Goal: Communication & Community: Share content

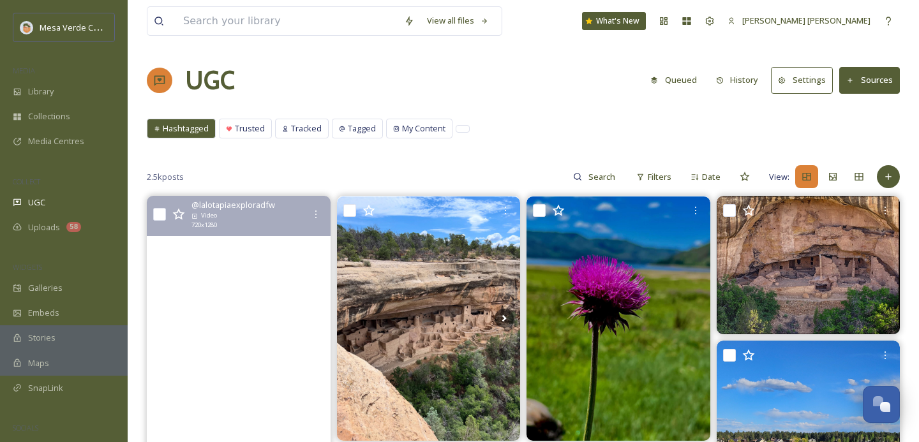
scroll to position [192, 0]
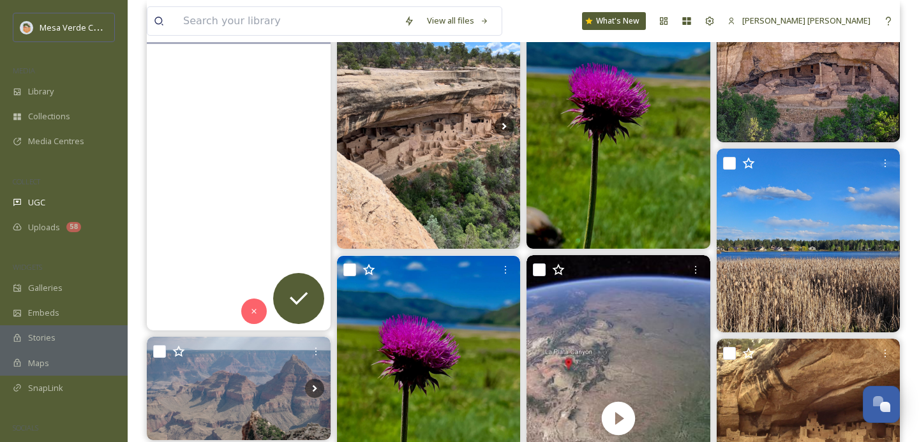
click at [263, 208] on video "Direccion. 35853 Rd H.5, Mancos, CO\a81328 #thingstodocolorado #mesaverdenation…" at bounding box center [239, 167] width 184 height 327
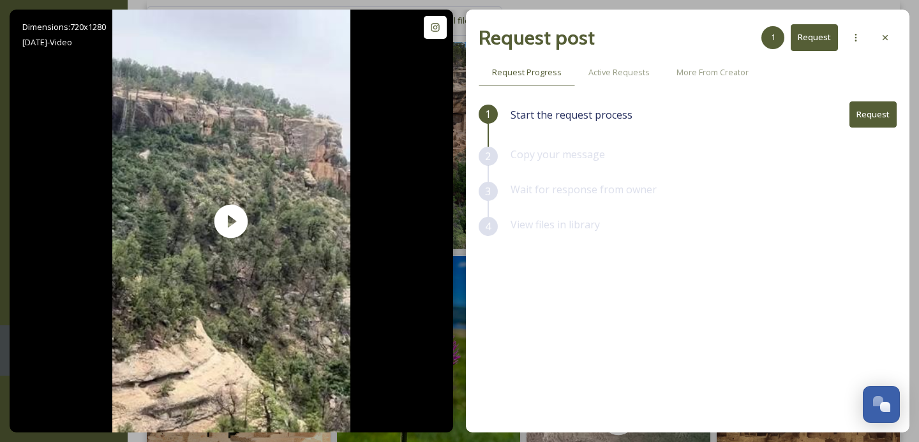
click at [873, 120] on button "Request" at bounding box center [873, 115] width 47 height 26
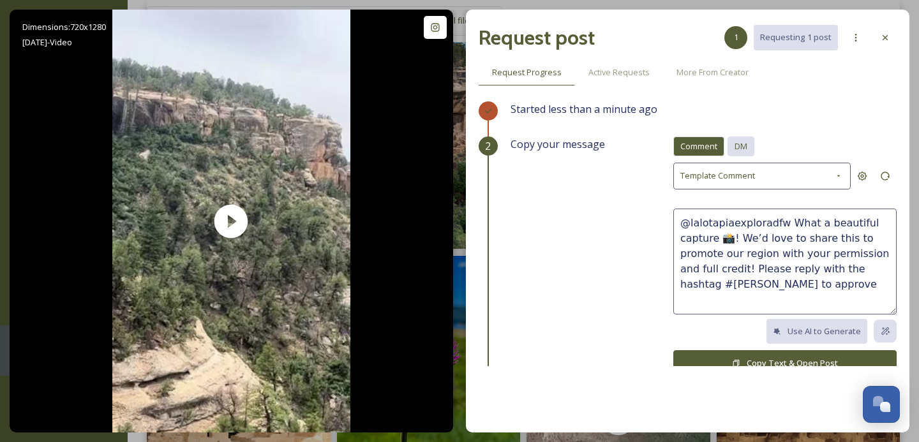
click at [745, 142] on span "DM" at bounding box center [741, 146] width 13 height 12
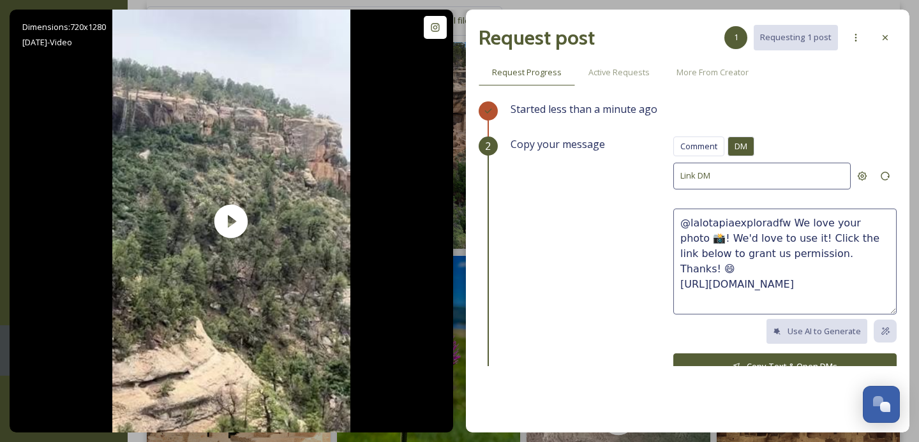
drag, startPoint x: 826, startPoint y: 252, endPoint x: 782, endPoint y: 227, distance: 50.0
click at [782, 227] on textarea "@lalotapiaexploradfw We love your photo 📸! We'd love to use it! Click the link …" at bounding box center [785, 262] width 223 height 106
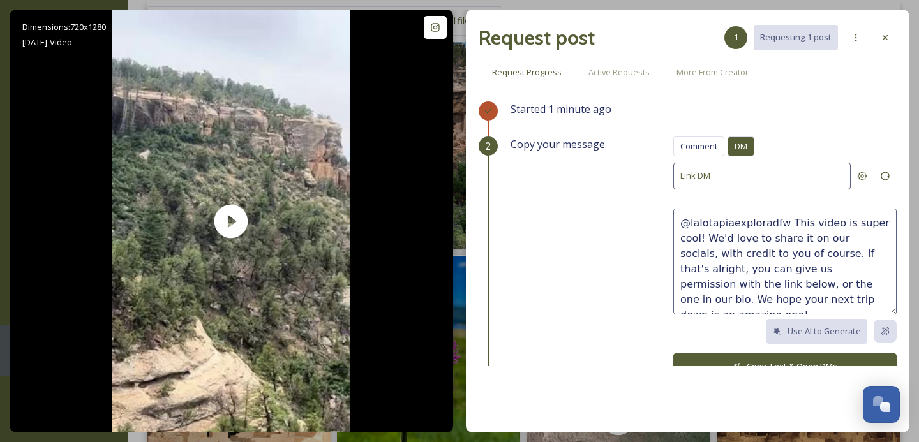
drag, startPoint x: 842, startPoint y: 296, endPoint x: 750, endPoint y: 243, distance: 106.1
click at [750, 243] on textarea "@lalotapiaexploradfw This video is super cool! We'd love to share it on our soc…" at bounding box center [785, 262] width 223 height 106
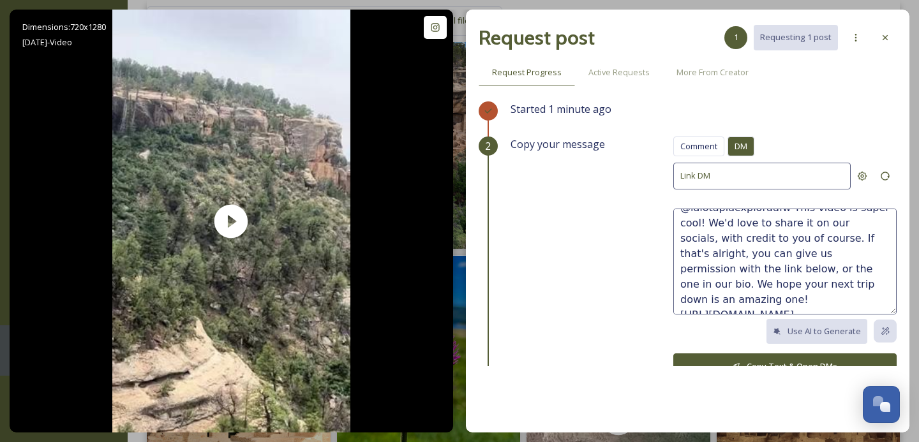
click at [841, 286] on textarea "@lalotapiaexploradfw This video is super cool! We'd love to share it on our soc…" at bounding box center [785, 262] width 223 height 106
type textarea "@lalotapiaexploradfw This video is super cool! We'd love to share it on our soc…"
click at [831, 354] on button "Copy Text & Open DMs" at bounding box center [785, 367] width 223 height 26
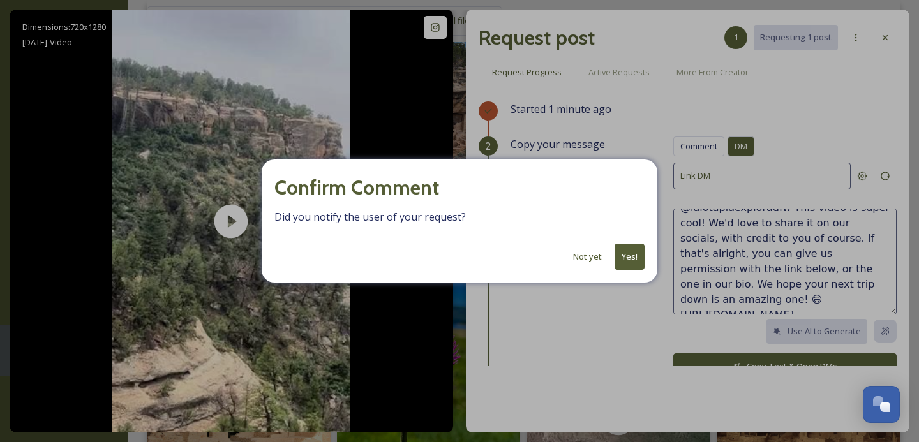
click at [631, 253] on button "Yes!" at bounding box center [630, 257] width 30 height 26
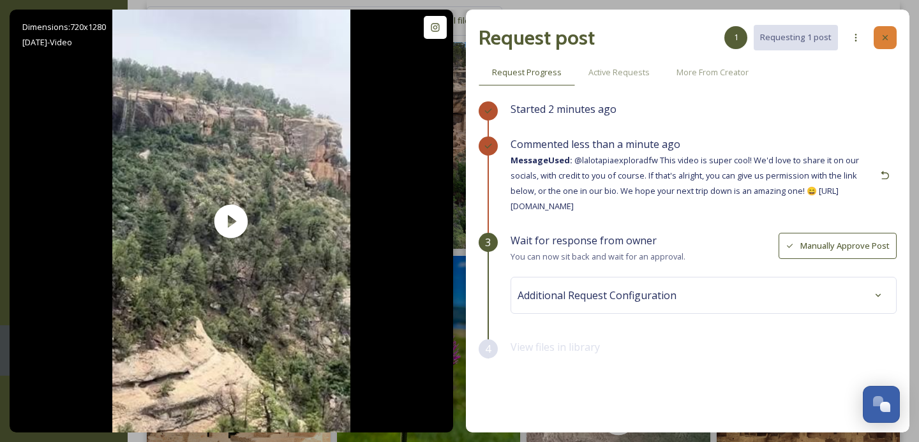
click at [883, 36] on icon at bounding box center [885, 38] width 10 height 10
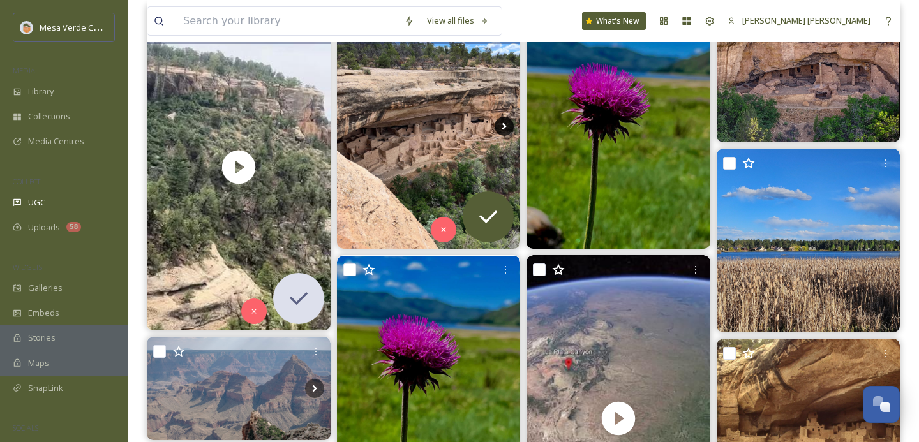
click at [497, 123] on icon at bounding box center [504, 126] width 19 height 19
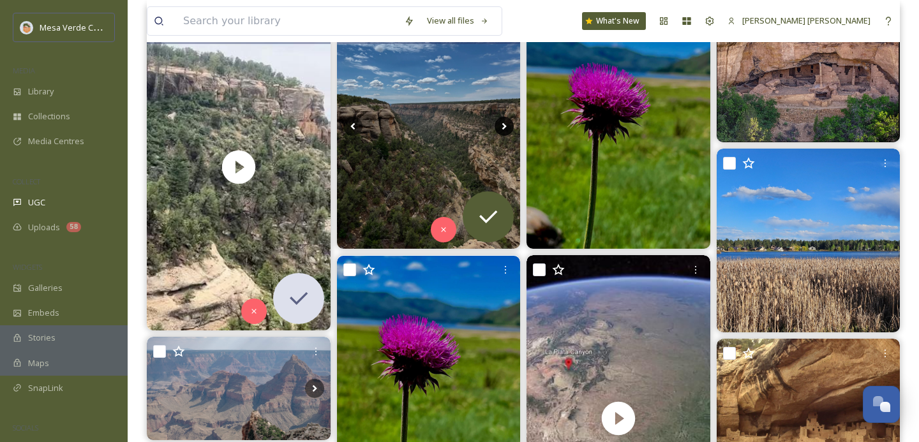
click at [497, 123] on icon at bounding box center [504, 126] width 19 height 19
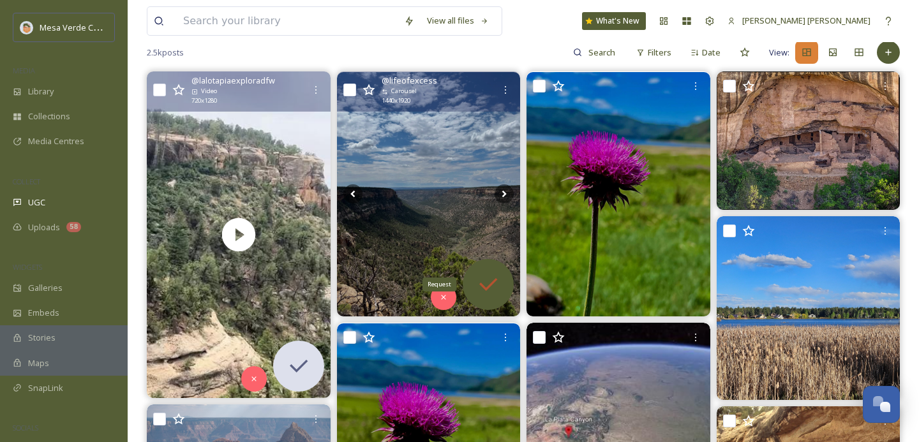
scroll to position [109, 0]
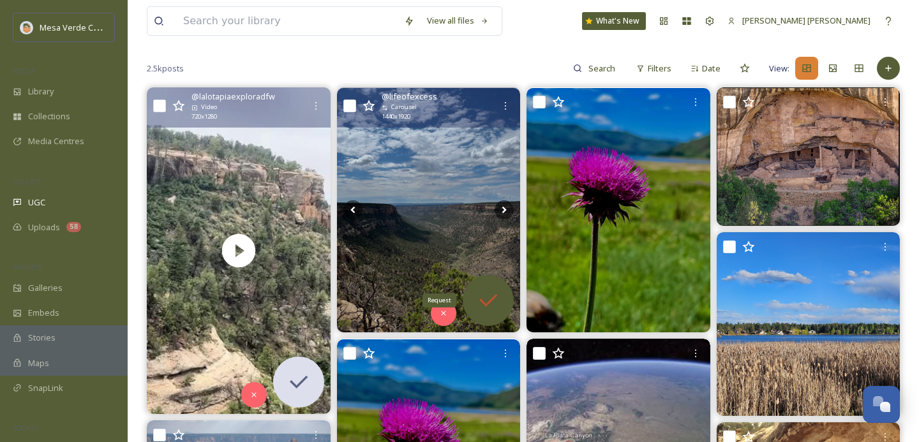
click at [484, 291] on icon at bounding box center [489, 301] width 26 height 26
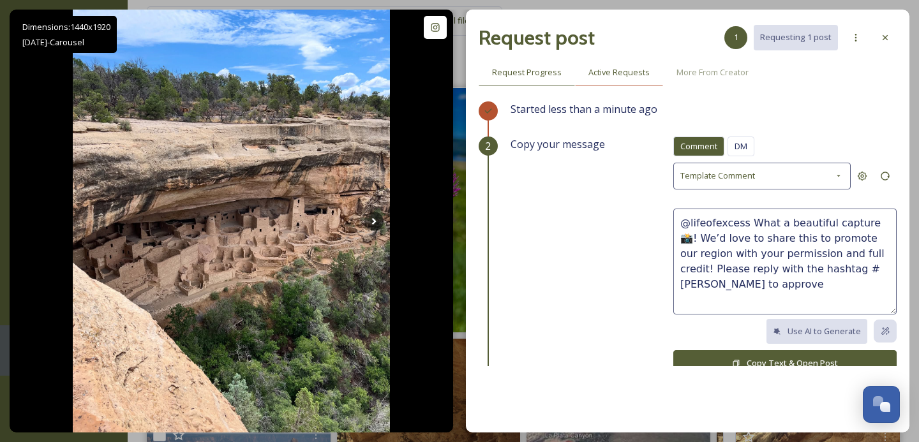
click at [623, 72] on span "Active Requests" at bounding box center [619, 72] width 61 height 12
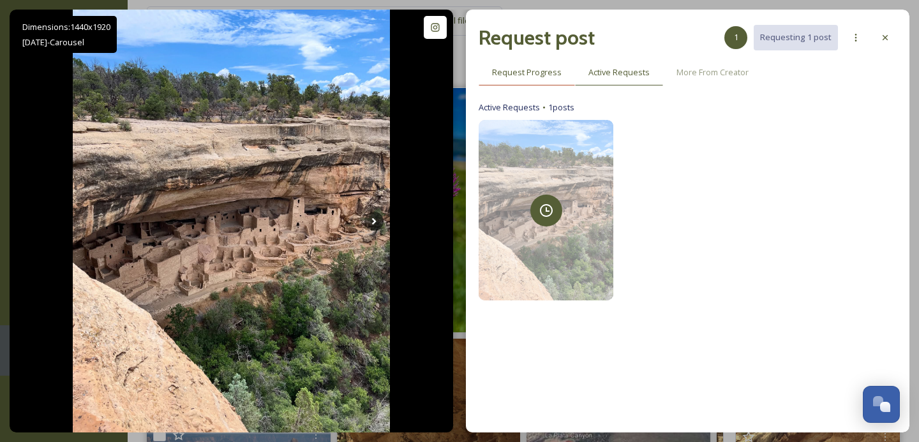
click at [529, 71] on span "Request Progress" at bounding box center [527, 72] width 70 height 12
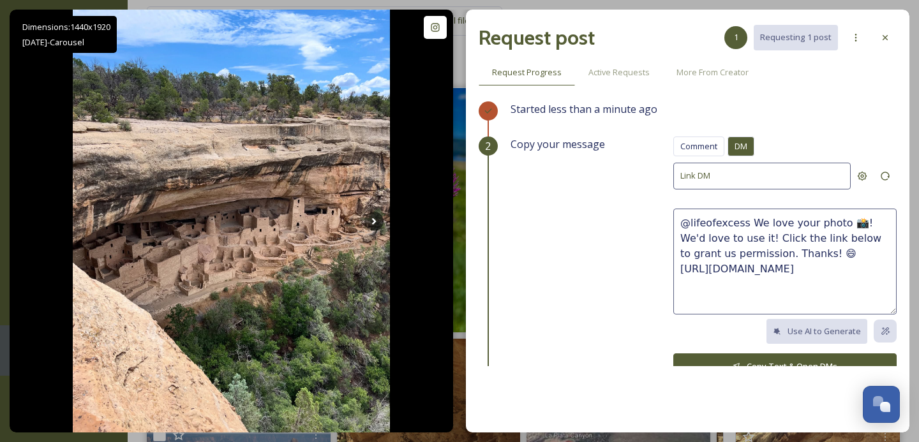
drag, startPoint x: 785, startPoint y: 253, endPoint x: 748, endPoint y: 226, distance: 45.7
click at [748, 226] on textarea "@lifeofexcess We love your photo 📸! We'd love to use it! Click the link below t…" at bounding box center [785, 262] width 223 height 106
paste textarea "@lalotapiaexploradfw This video is super cool! We'd love to share it on our soc…"
click at [789, 248] on textarea "@lifeofexcess We love your photo 📸! We'd love to use it! Click the link below t…" at bounding box center [785, 262] width 223 height 106
drag, startPoint x: 788, startPoint y: 250, endPoint x: 750, endPoint y: 224, distance: 46.0
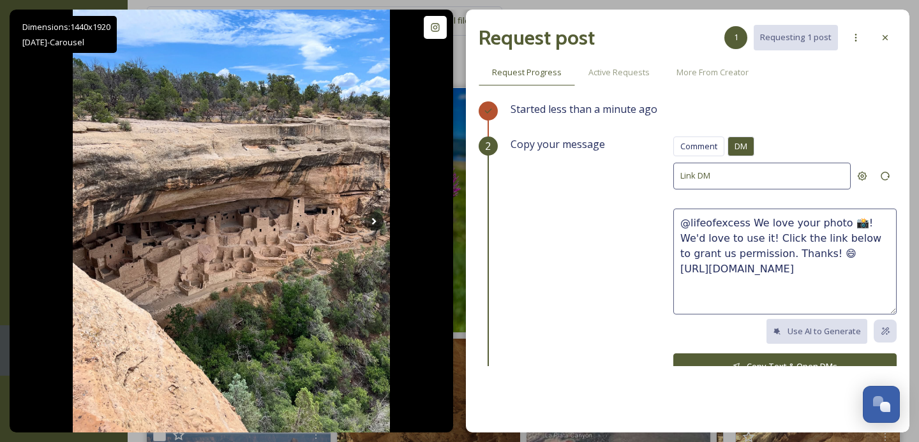
click at [750, 224] on textarea "@lifeofexcess We love your photo 📸! We'd love to use it! Click the link below t…" at bounding box center [785, 262] width 223 height 106
paste textarea "This video is super cool! We'd love to share it on our socials, with credit to …"
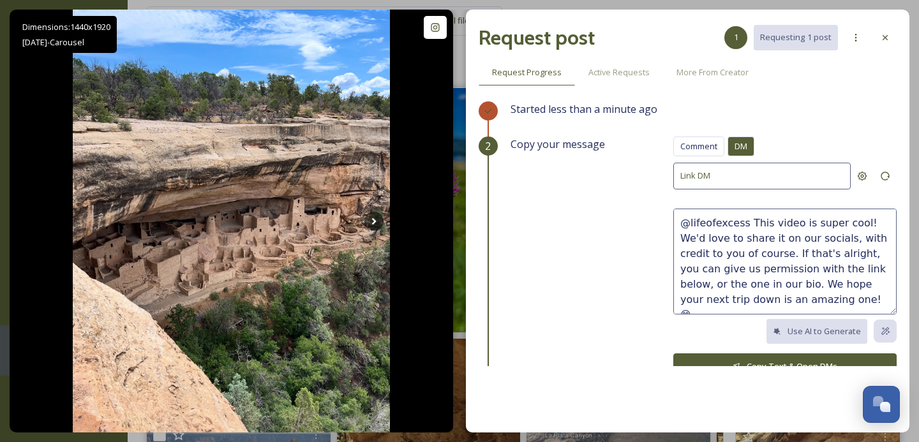
click at [765, 222] on textarea "@lifeofexcess This video is super cool! We'd love to share it on our socials, w…" at bounding box center [785, 262] width 223 height 106
drag, startPoint x: 864, startPoint y: 224, endPoint x: 779, endPoint y: 226, distance: 84.9
click at [779, 226] on textarea "@lifeofexcess These video is super cool! We'd love to share it on our socials, …" at bounding box center [785, 262] width 223 height 106
click at [774, 237] on textarea "@lifeofexcess These photos are fantastic! We'd love to share it on our socials,…" at bounding box center [785, 262] width 223 height 106
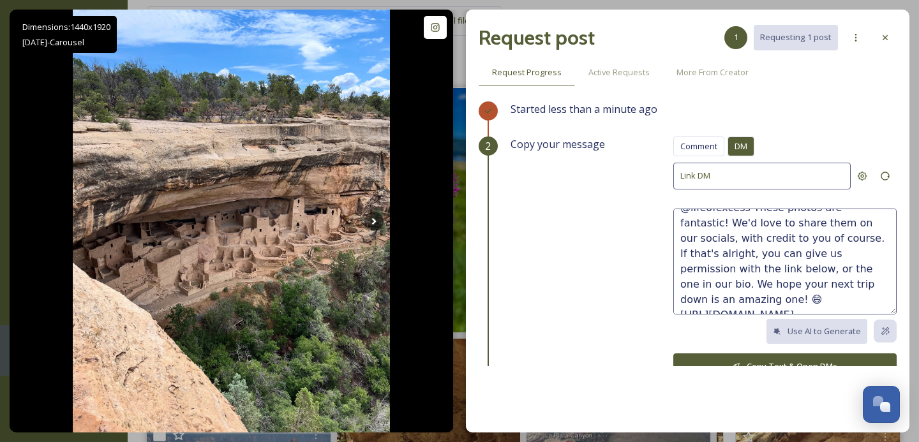
type textarea "@lifeofexcess These photos are fantastic! We'd love to share them on our social…"
click at [781, 354] on button "Copy Text & Open DMs" at bounding box center [785, 367] width 223 height 26
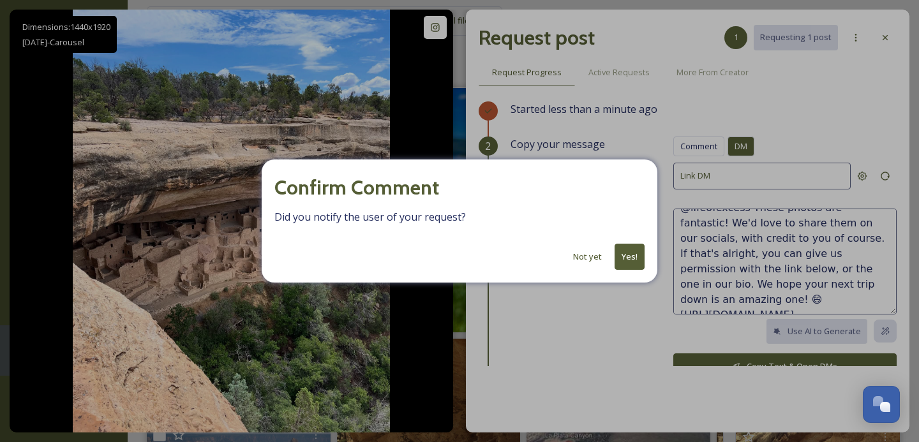
click at [631, 257] on button "Yes!" at bounding box center [630, 257] width 30 height 26
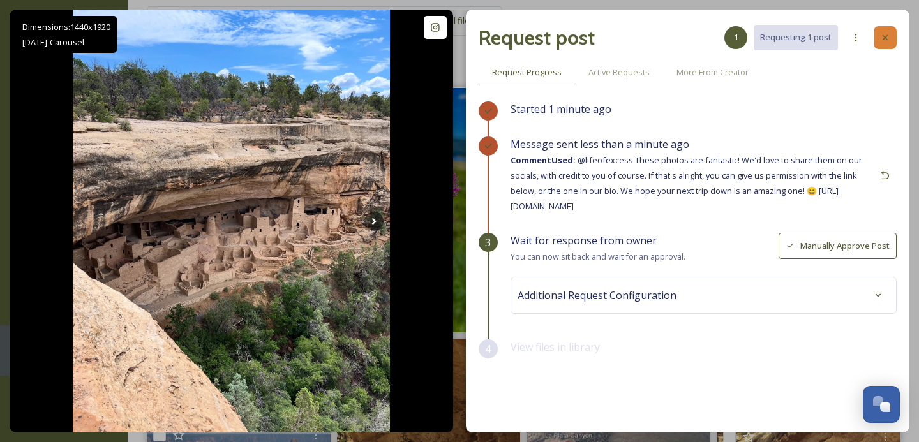
click at [884, 35] on icon at bounding box center [885, 37] width 5 height 5
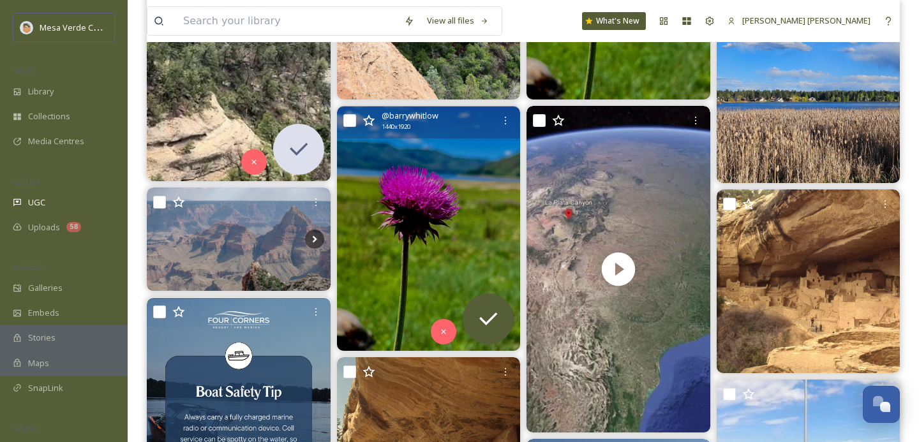
scroll to position [348, 0]
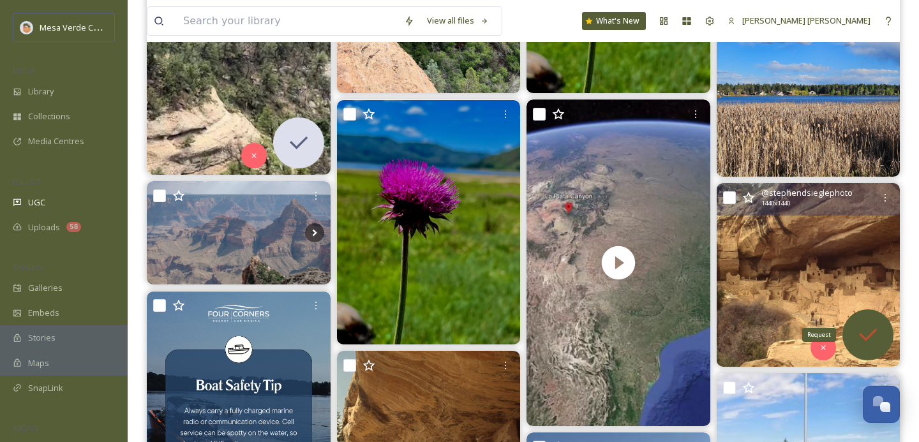
click at [857, 328] on icon at bounding box center [869, 335] width 26 height 26
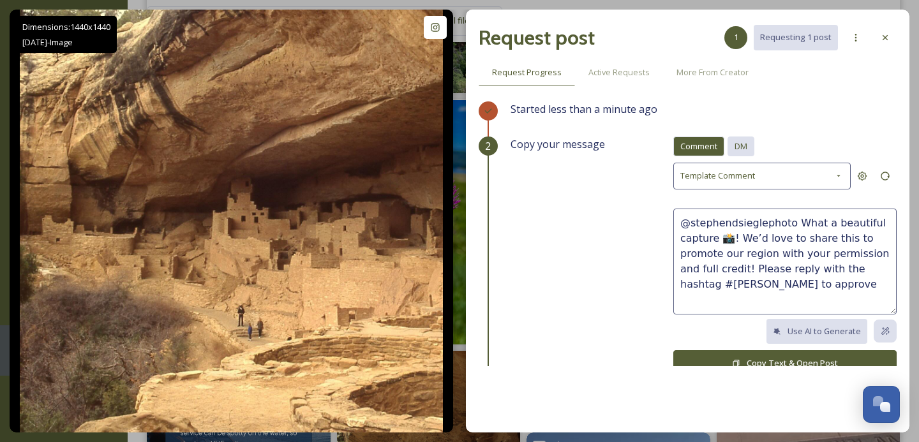
click at [737, 138] on div "DM" at bounding box center [741, 147] width 27 height 20
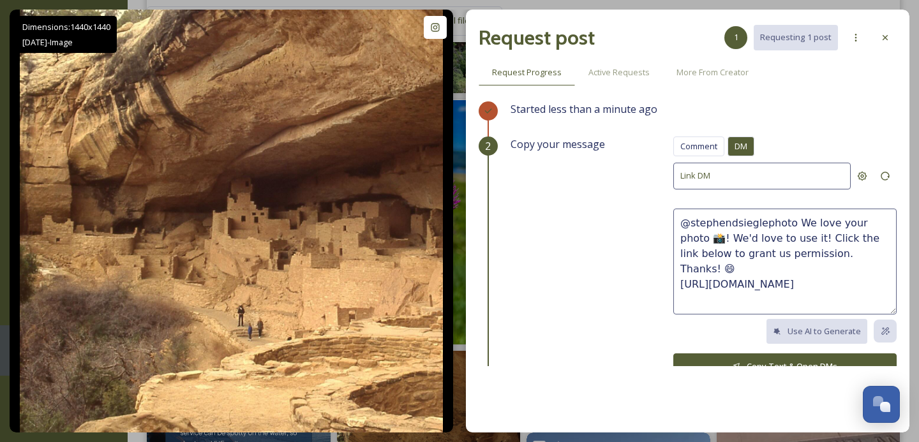
drag, startPoint x: 827, startPoint y: 253, endPoint x: 788, endPoint y: 227, distance: 46.9
click at [788, 226] on textarea "@stephendsieglephoto We love your photo 📸! We'd love to use it! Click the link …" at bounding box center [785, 262] width 223 height 106
paste textarea "This video is super cool! We'd love to share it on our socials, with credit to …"
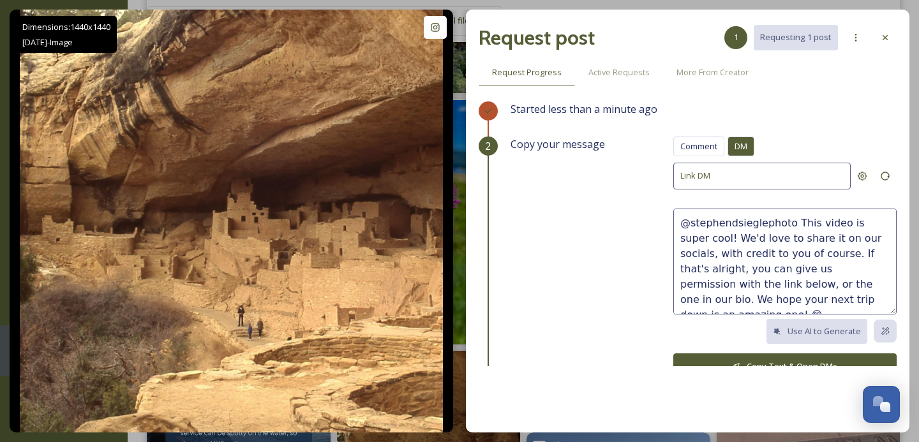
click at [836, 224] on textarea "@stephendsieglephoto This video is super cool! We'd love to share it on our soc…" at bounding box center [785, 262] width 223 height 106
click at [698, 236] on textarea "@stephendsieglephoto This photo is super cool! We'd love to share it on our soc…" at bounding box center [785, 262] width 223 height 106
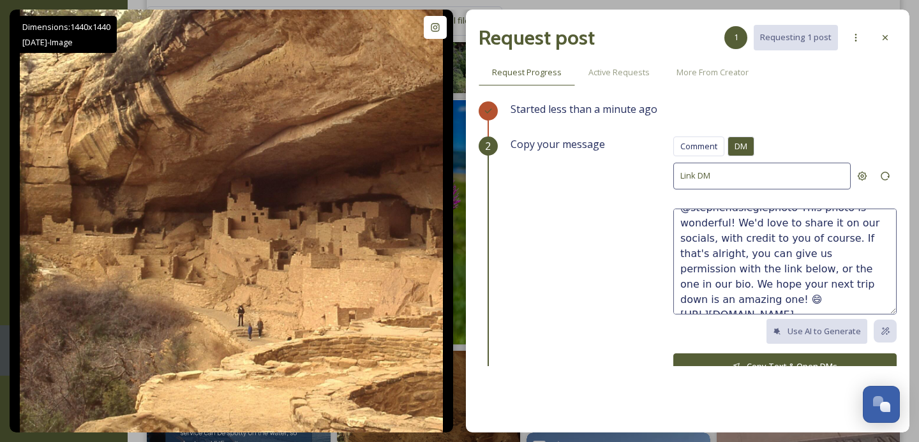
type textarea "@stephendsieglephoto This photo is wonderful! We'd love to share it on our soci…"
click at [787, 359] on button "Copy Text & Open DMs" at bounding box center [785, 367] width 223 height 26
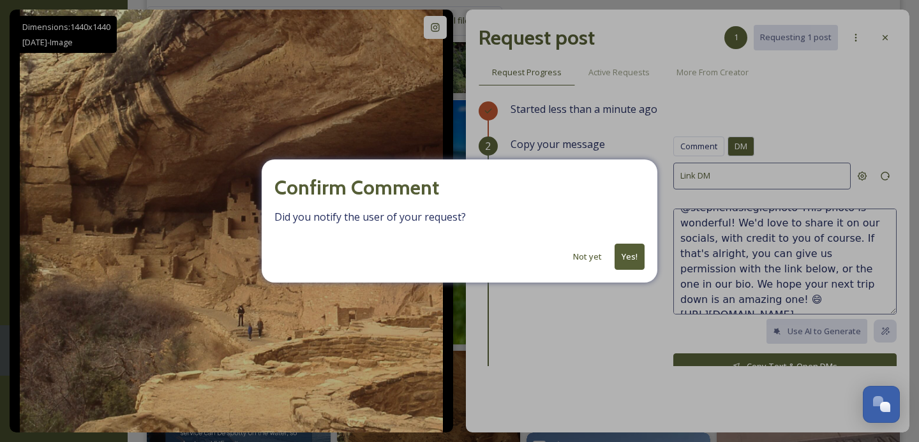
click at [621, 262] on button "Yes!" at bounding box center [630, 257] width 30 height 26
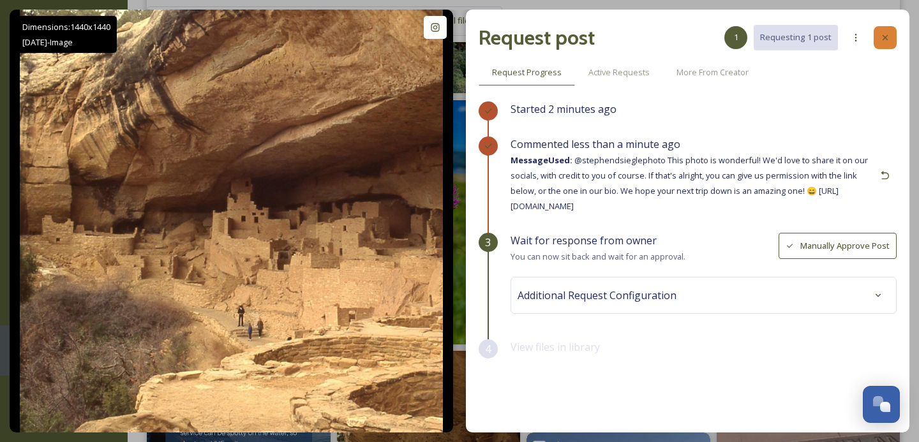
click at [891, 36] on div at bounding box center [885, 37] width 23 height 23
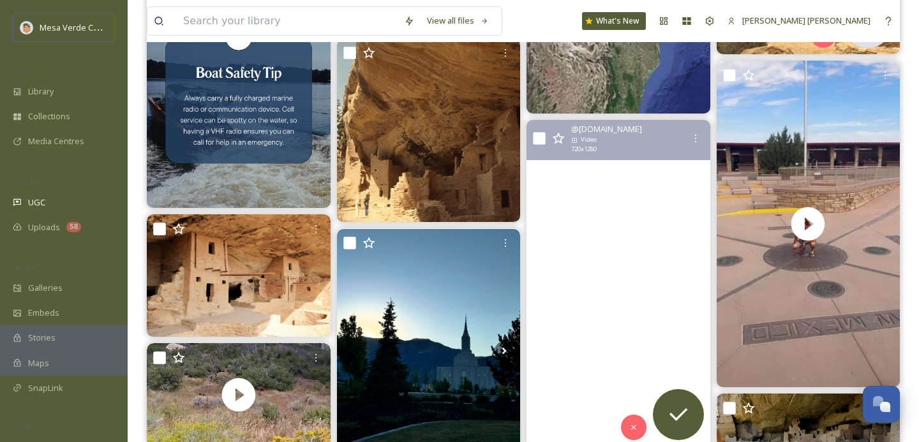
scroll to position [700, 0]
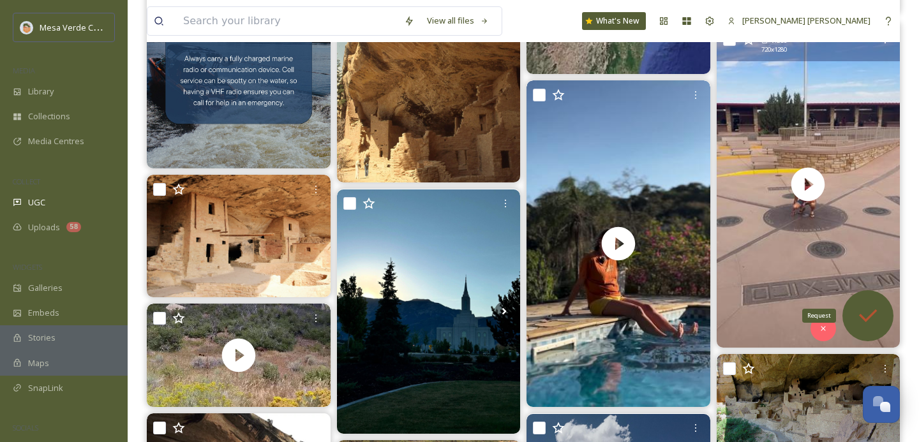
click at [863, 307] on icon at bounding box center [869, 316] width 26 height 26
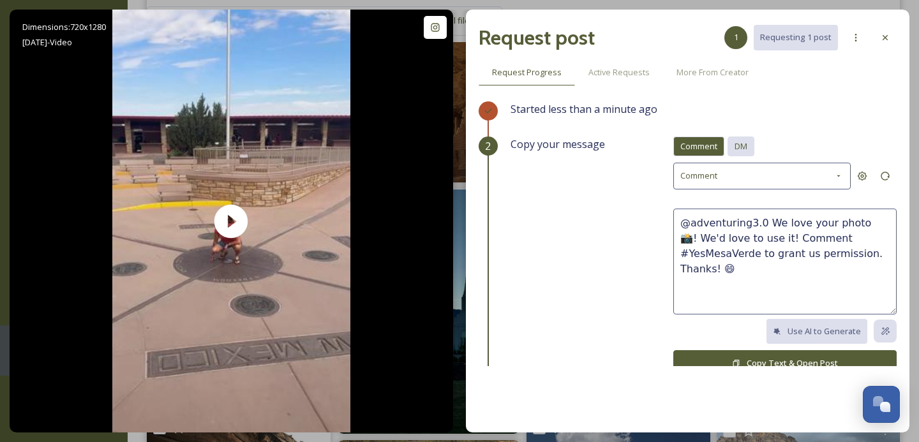
click at [742, 151] on span "DM" at bounding box center [741, 146] width 13 height 12
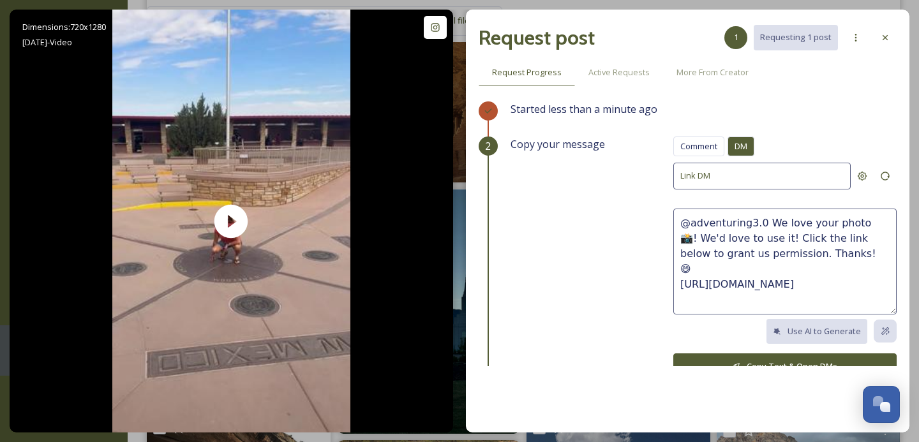
drag, startPoint x: 827, startPoint y: 250, endPoint x: 762, endPoint y: 222, distance: 70.1
click at [762, 222] on textarea "@adventuring3.0 We love your photo 📸! We'd love to use it! Click the link below…" at bounding box center [785, 262] width 223 height 106
paste textarea "@stephendsieglephoto This photo is wonderful! We'd love to share it on our soci…"
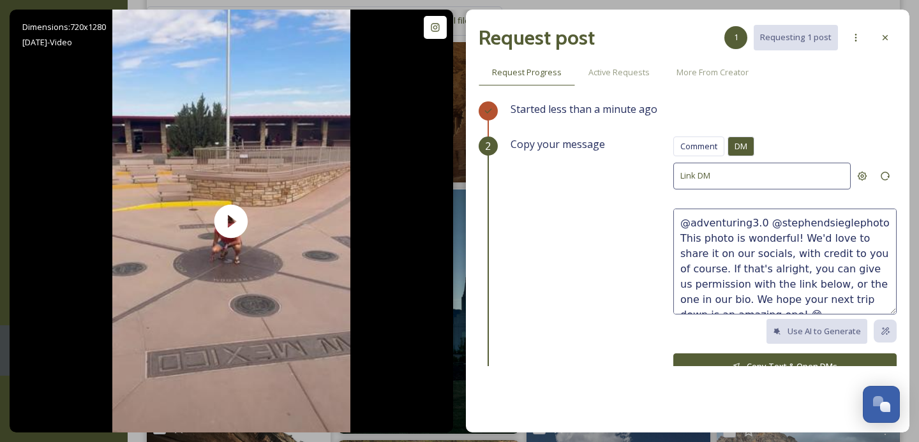
drag, startPoint x: 789, startPoint y: 238, endPoint x: 703, endPoint y: 242, distance: 86.3
click at [702, 242] on textarea "@adventuring3.0 @stephendsieglephoto This photo is wonderful! We'd love to shar…" at bounding box center [785, 262] width 223 height 106
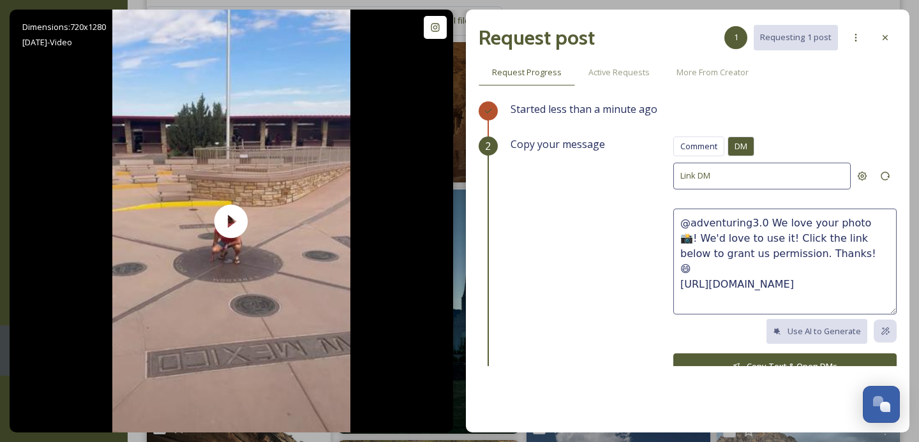
paste textarea "This video is super cool! We'd love to share it on our socials, with credit to …"
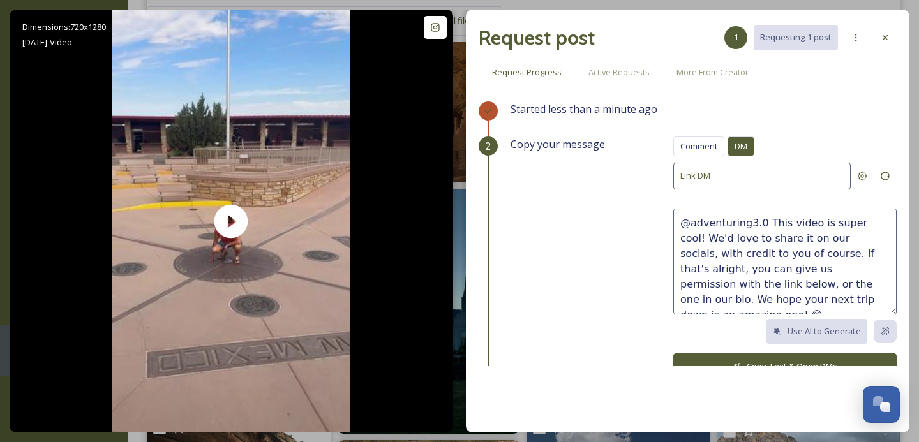
click at [871, 224] on textarea "@adventuring3.0 This video is super cool! We'd love to share it on our socials,…" at bounding box center [785, 262] width 223 height 106
type textarea "@adventuring3.0 This video is great! We'd love to share it on our socials, with…"
click at [783, 357] on button "Copy Text & Open DMs" at bounding box center [785, 367] width 223 height 26
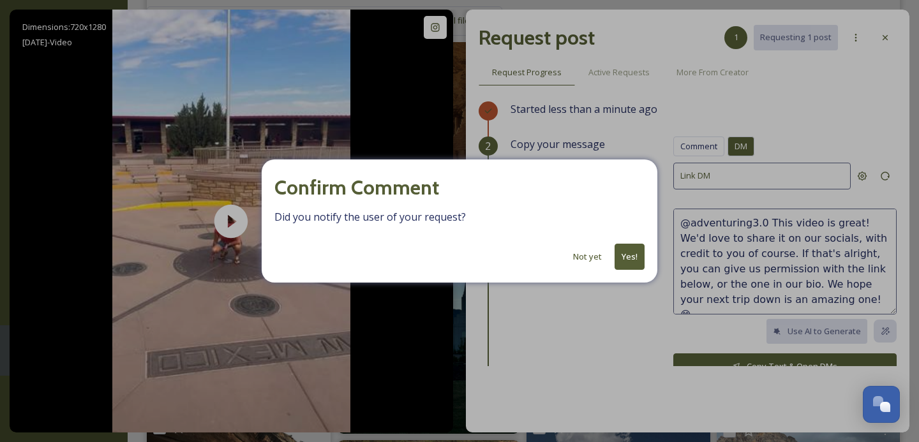
click at [626, 257] on button "Yes!" at bounding box center [630, 257] width 30 height 26
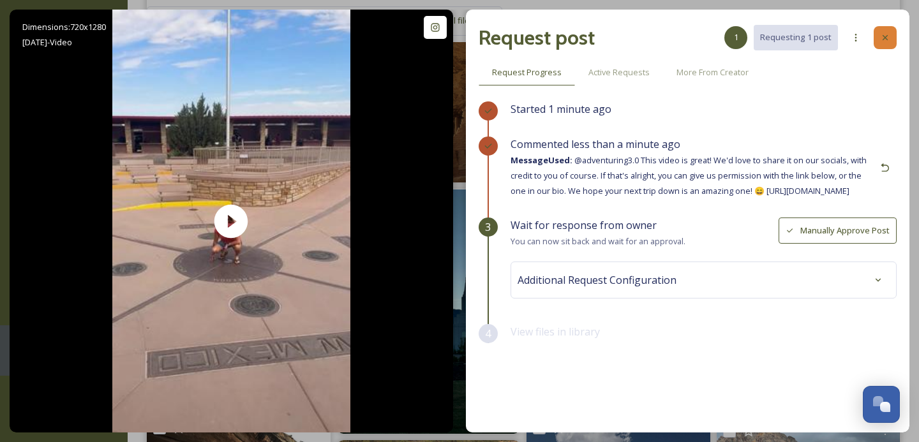
click at [889, 40] on icon at bounding box center [885, 38] width 10 height 10
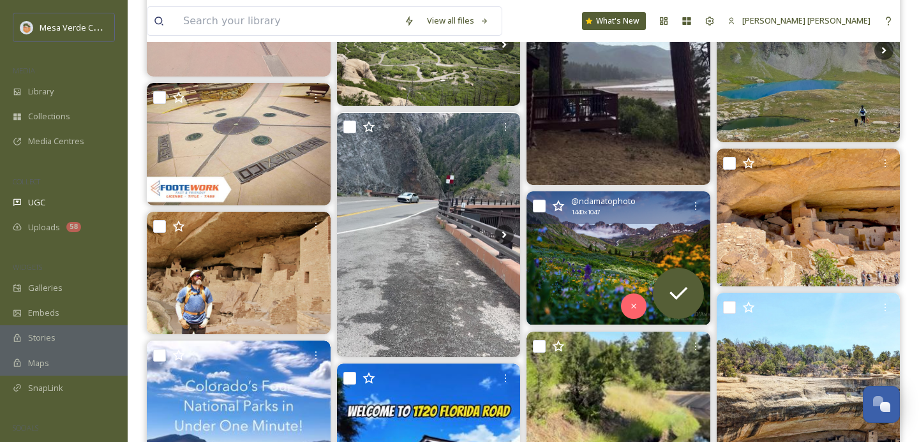
scroll to position [1496, 0]
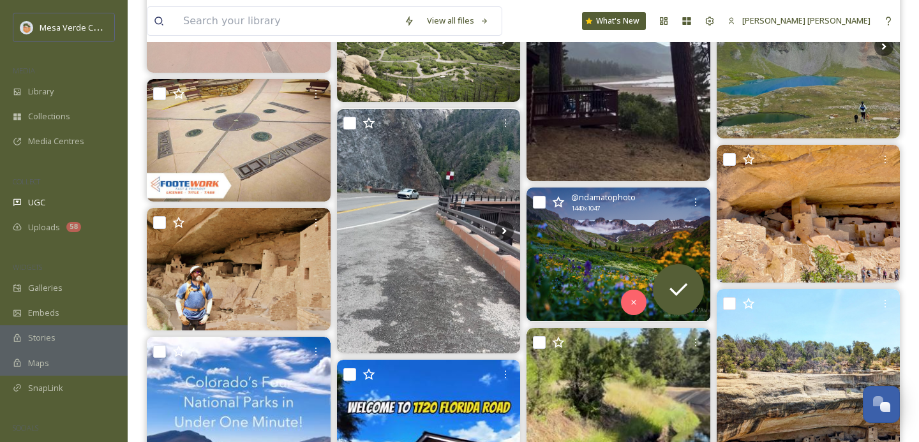
click at [578, 249] on img at bounding box center [619, 254] width 184 height 133
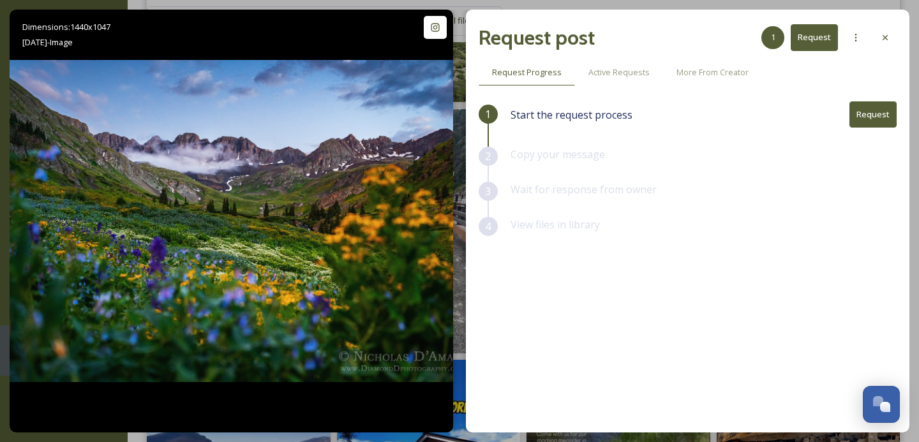
click at [868, 117] on button "Request" at bounding box center [873, 115] width 47 height 26
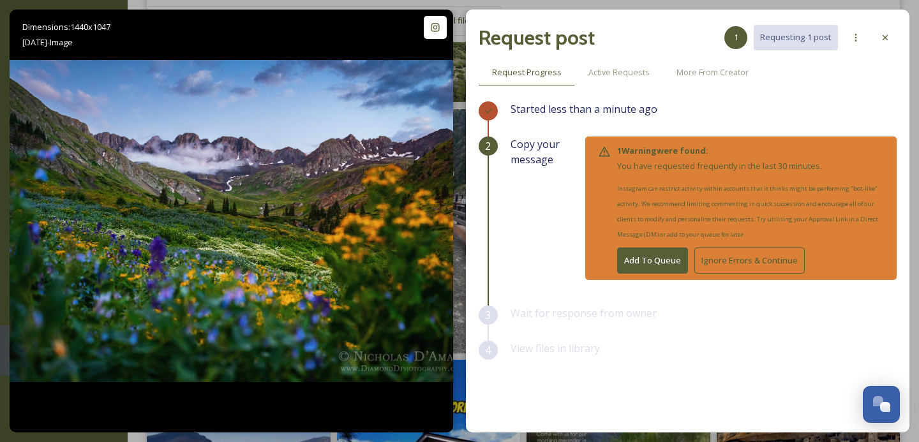
click at [656, 255] on button "Add To Queue" at bounding box center [652, 261] width 71 height 26
